Goal: Information Seeking & Learning: Check status

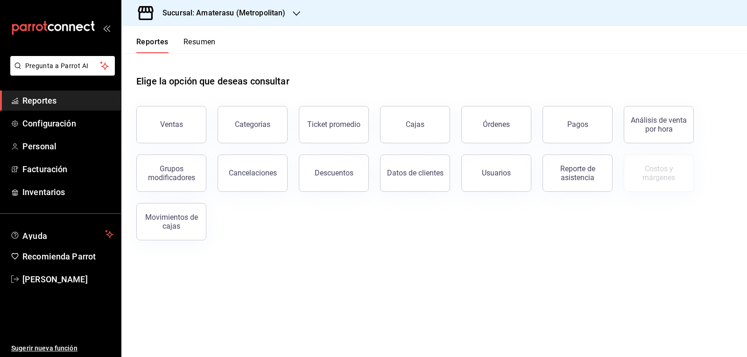
click at [324, 251] on div "Elige la opción que deseas consultar Ventas Categorías Ticket promedio Cajas Ór…" at bounding box center [434, 154] width 626 height 202
click at [167, 121] on div "Ventas" at bounding box center [171, 124] width 23 height 9
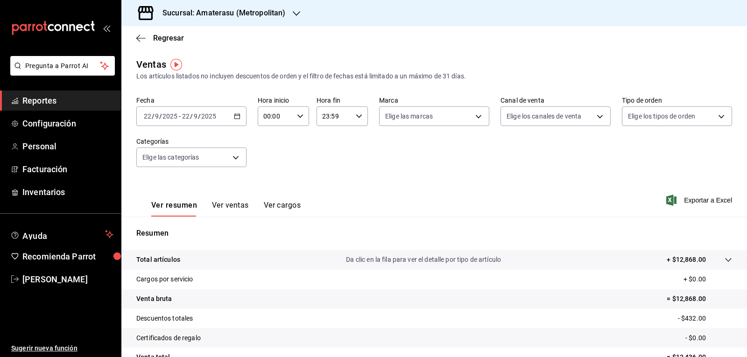
click at [298, 118] on icon "button" at bounding box center [300, 116] width 7 height 7
click at [264, 161] on span "05" at bounding box center [269, 158] width 11 height 7
type input "05:00"
click at [459, 125] on div at bounding box center [373, 178] width 747 height 357
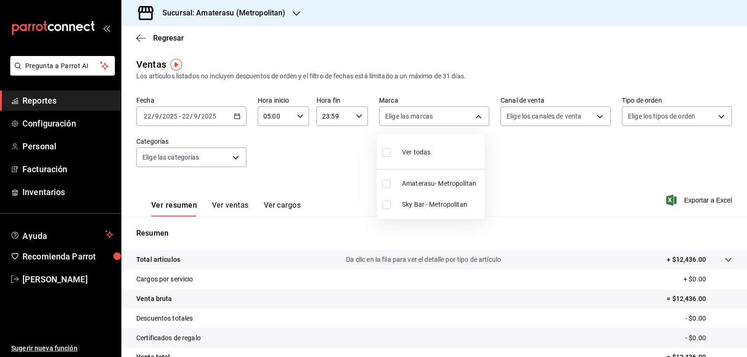
click at [460, 123] on body "Pregunta a Parrot AI Reportes Configuración Personal Facturación Inventarios Ay…" at bounding box center [373, 178] width 747 height 357
click at [411, 183] on span "Amaterasu- Metropolitan" at bounding box center [441, 184] width 79 height 10
type input "e4cd7fcb-d45b-43ae-a99f-ad4ccfcd9032"
checkbox input "true"
click at [511, 149] on div at bounding box center [373, 178] width 747 height 357
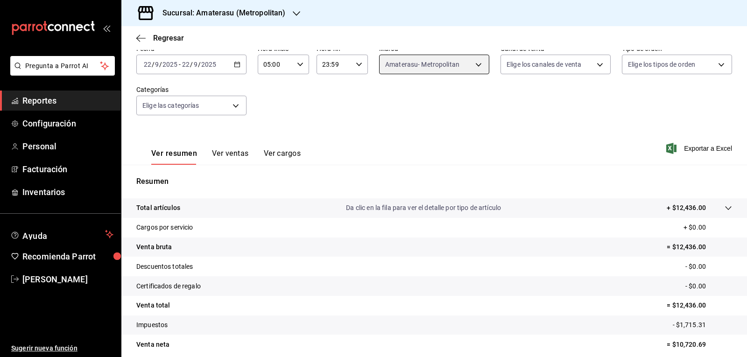
scroll to position [90, 0]
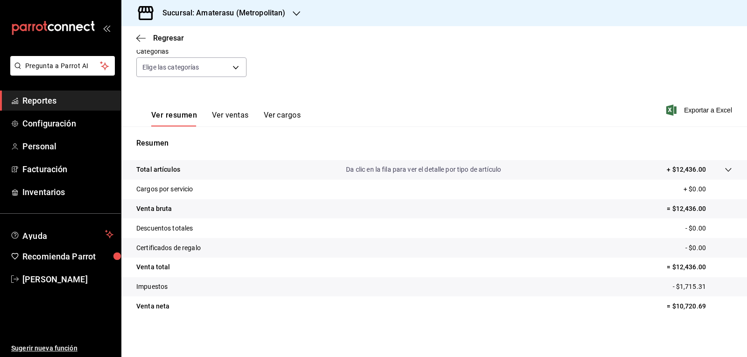
click at [345, 218] on tr "Venta bruta = $12,436.00" at bounding box center [434, 209] width 626 height 20
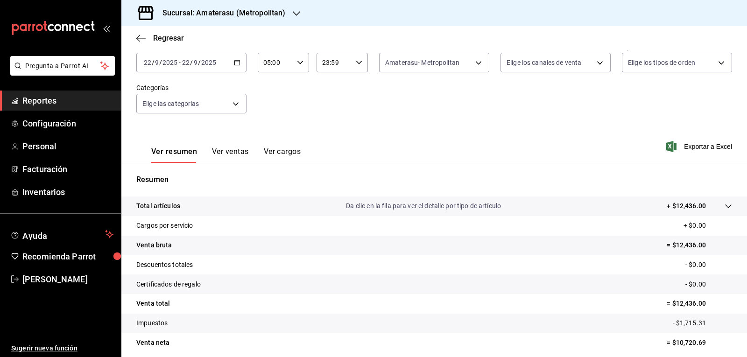
scroll to position [0, 0]
